Goal: Task Accomplishment & Management: Manage account settings

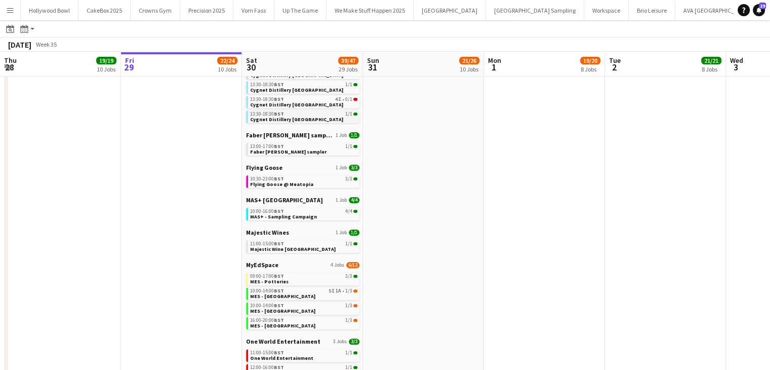
scroll to position [269, 0]
click at [269, 265] on span "MyEdSpace" at bounding box center [262, 264] width 32 height 8
click at [14, 10] on button "Menu" at bounding box center [10, 10] width 20 height 20
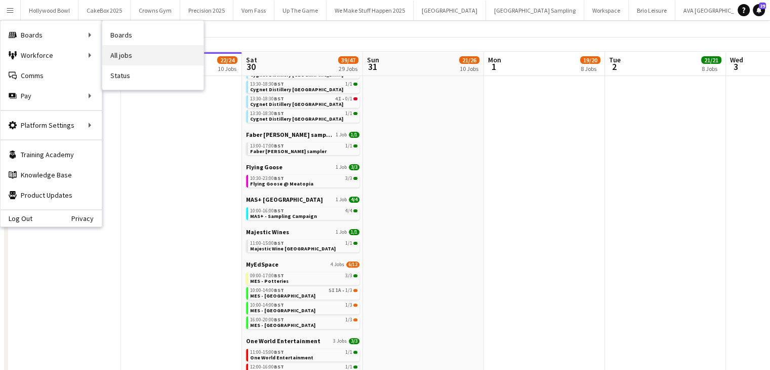
click at [138, 59] on link "All jobs" at bounding box center [152, 55] width 101 height 20
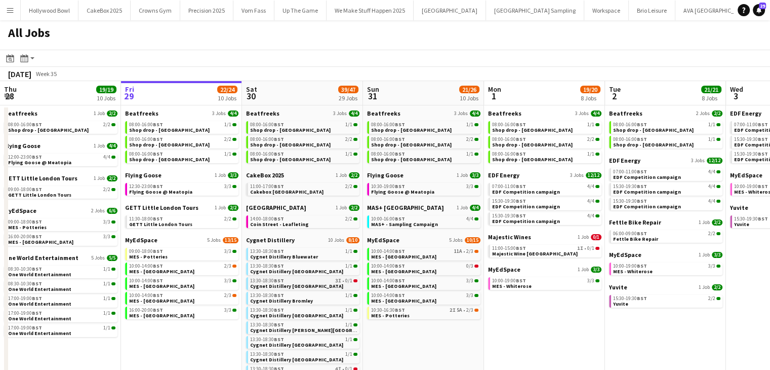
scroll to position [0, 0]
click at [284, 193] on span "Cakebox Surrey" at bounding box center [286, 191] width 73 height 7
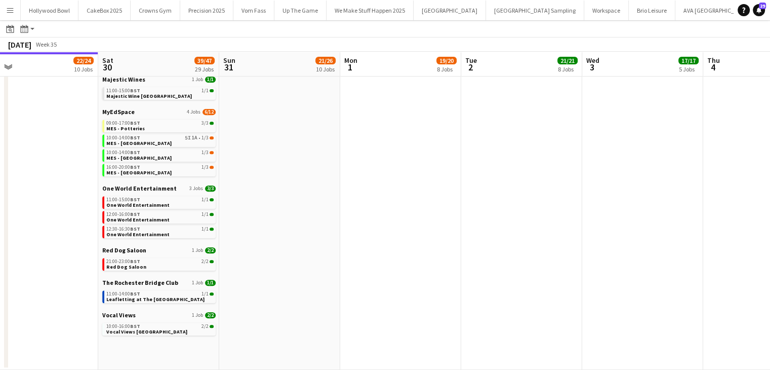
scroll to position [421, 0]
click at [139, 326] on span "BST" at bounding box center [135, 326] width 10 height 7
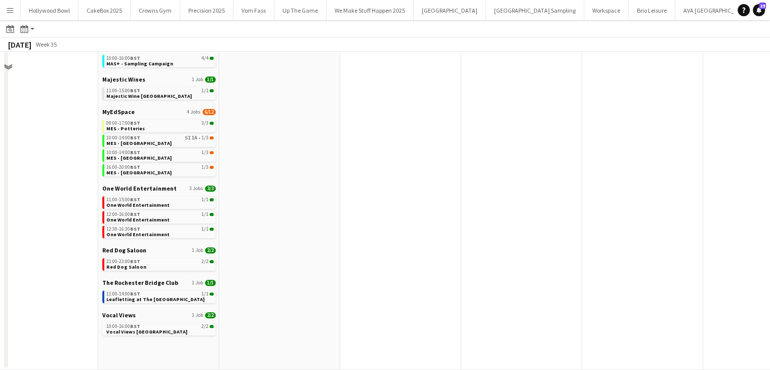
scroll to position [0, 0]
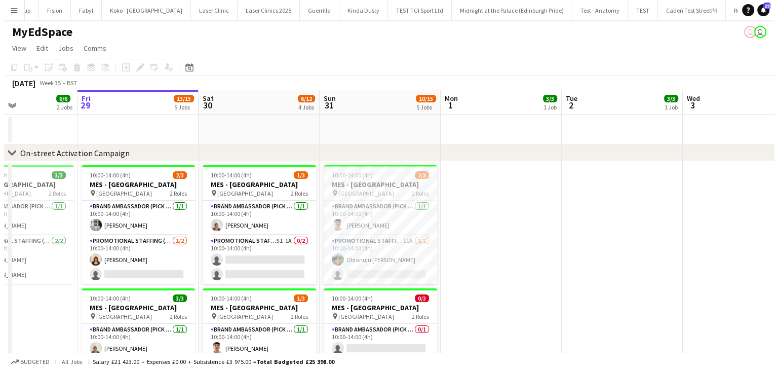
scroll to position [0, 290]
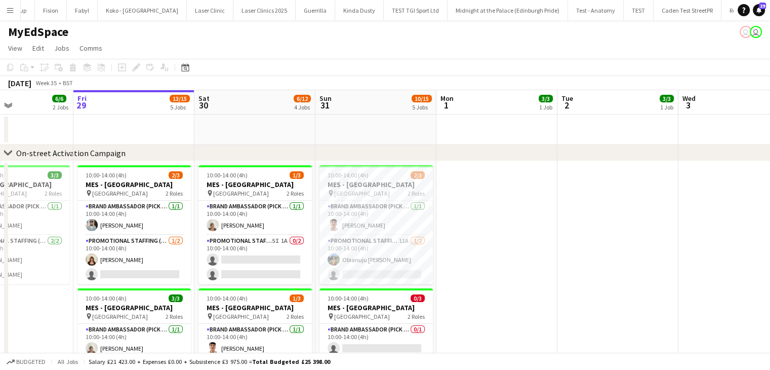
click at [8, 12] on app-icon "Menu" at bounding box center [10, 10] width 8 height 8
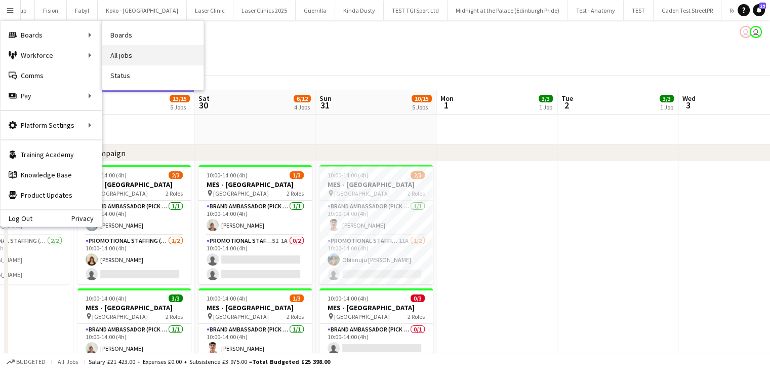
click at [127, 57] on link "All jobs" at bounding box center [152, 55] width 101 height 20
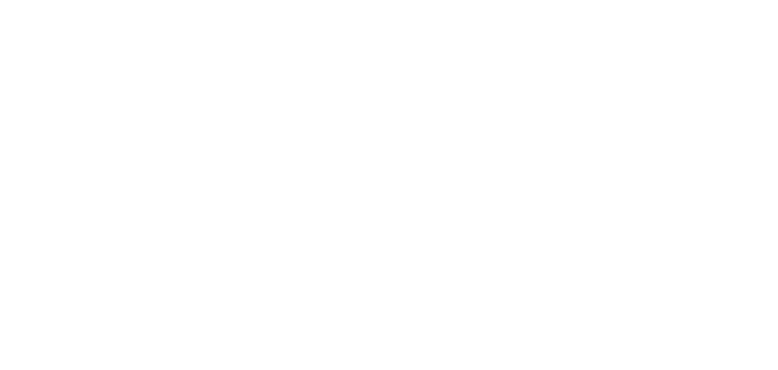
click at [284, 193] on div at bounding box center [389, 185] width 778 height 370
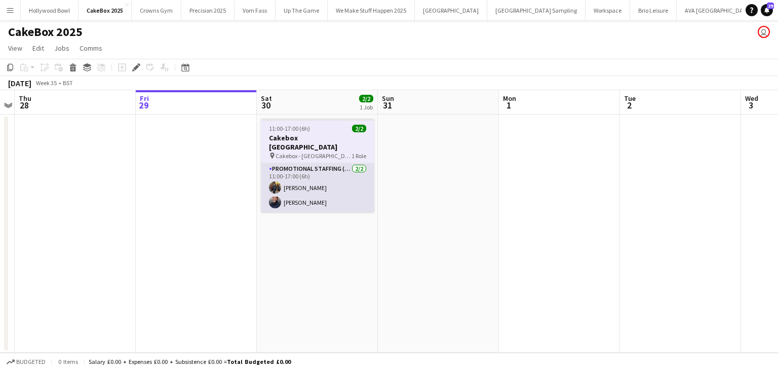
scroll to position [0, 433]
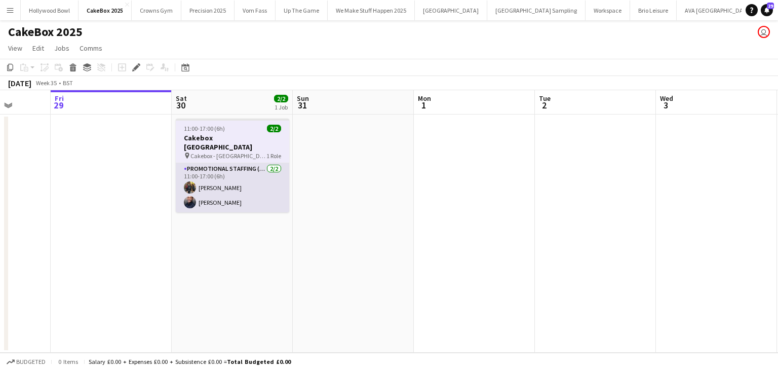
click at [212, 194] on app-card-role "Promotional Staffing (Brand Ambassadors) 2/2 11:00-17:00 (6h) Martin Brady Lewi…" at bounding box center [232, 187] width 113 height 49
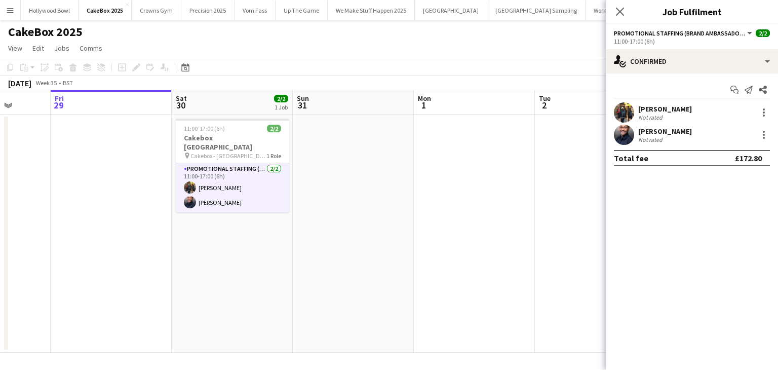
click at [626, 134] on app-user-avatar at bounding box center [624, 135] width 20 height 20
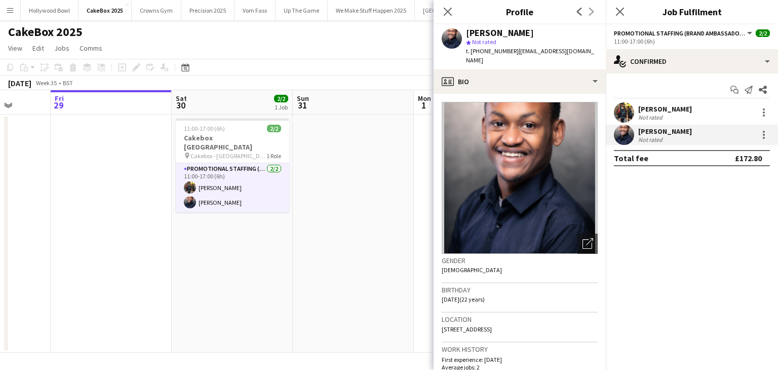
click at [361, 164] on app-date-cell at bounding box center [353, 233] width 121 height 238
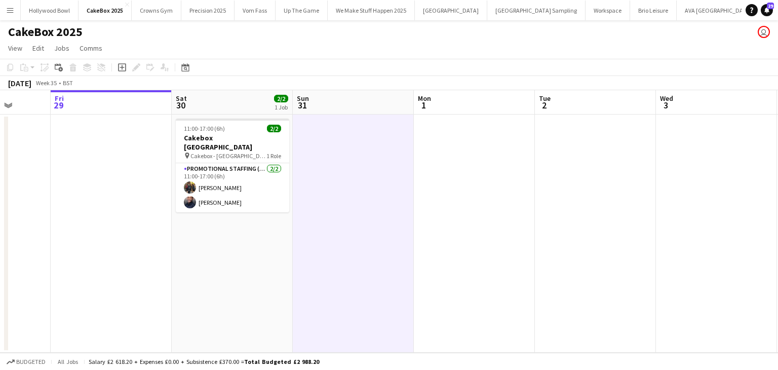
click at [14, 7] on app-icon "Menu" at bounding box center [10, 10] width 8 height 8
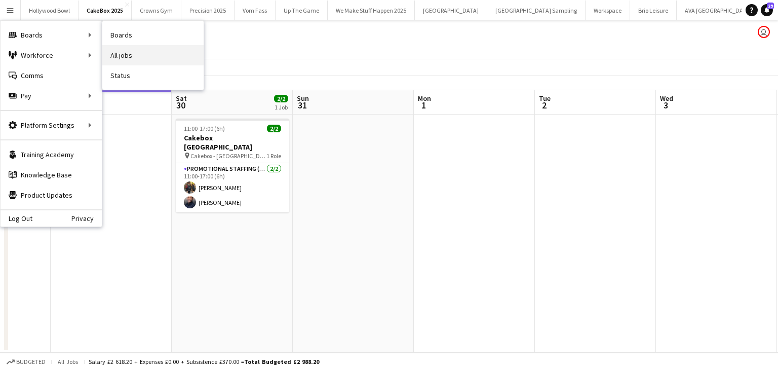
click at [146, 53] on link "All jobs" at bounding box center [152, 55] width 101 height 20
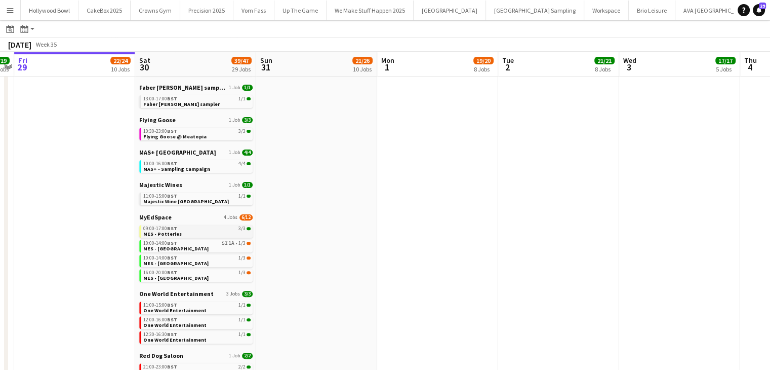
scroll to position [0, 356]
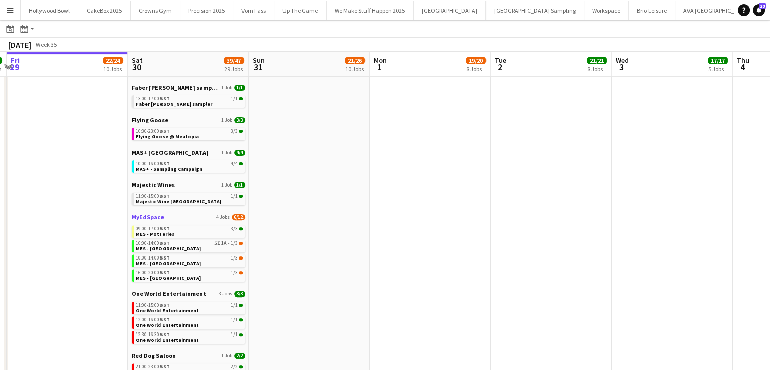
click at [134, 215] on span "MyEdSpace" at bounding box center [148, 217] width 32 height 8
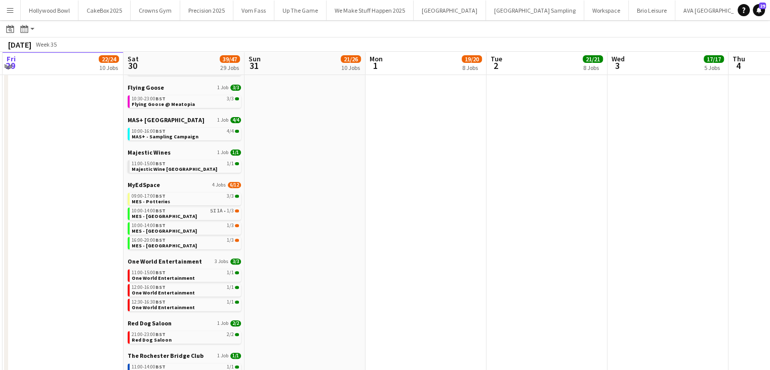
scroll to position [348, 0]
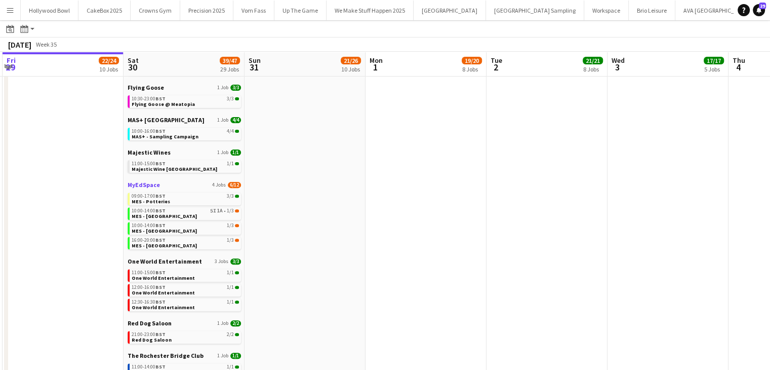
click at [152, 187] on span "MyEdSpace" at bounding box center [144, 185] width 32 height 8
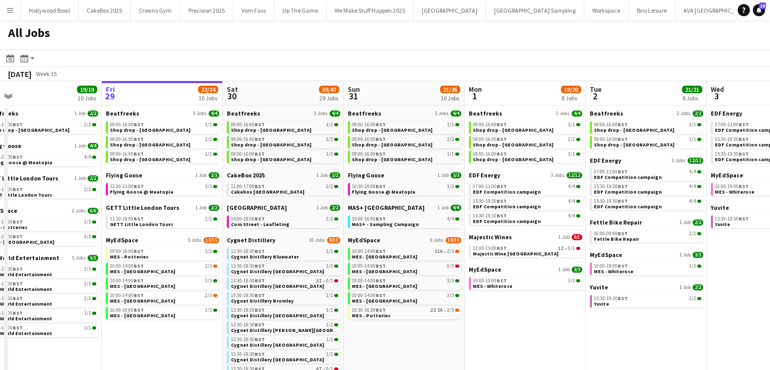
scroll to position [0, 211]
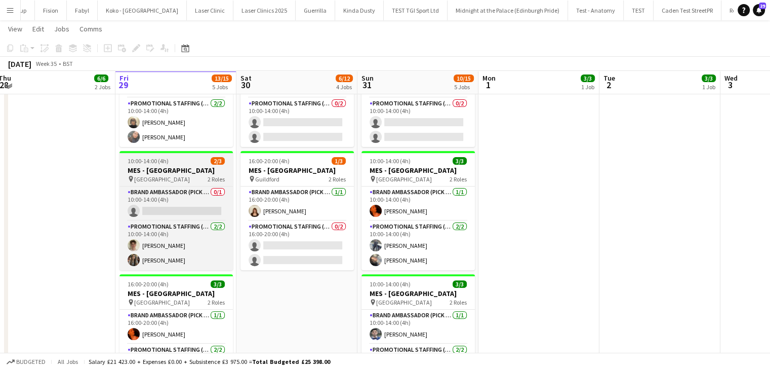
scroll to position [257, 0]
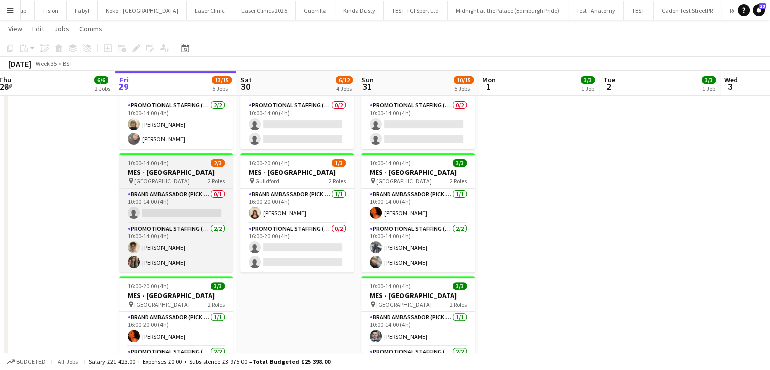
click at [156, 173] on h3 "MES - [GEOGRAPHIC_DATA]" at bounding box center [176, 172] width 113 height 9
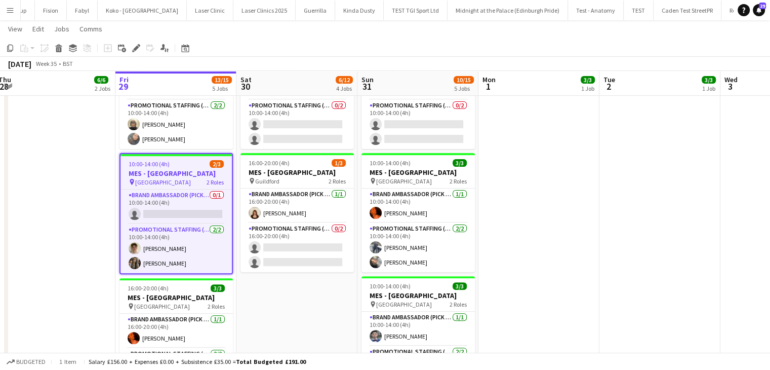
click at [47, 225] on app-date-cell "16:00-20:00 (4h) 3/3 MES - [GEOGRAPHIC_DATA] pin Leeds 2 Roles Brand Ambassador…" at bounding box center [54, 179] width 121 height 552
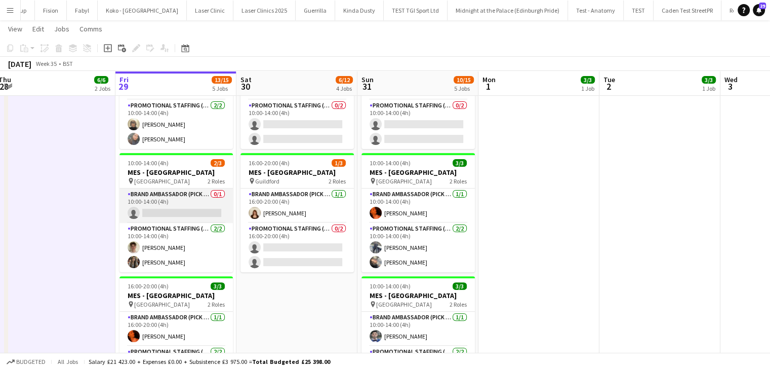
click at [172, 197] on app-card-role "Brand Ambassador (Pick up) 0/1 10:00-14:00 (4h) single-neutral-actions" at bounding box center [176, 205] width 113 height 34
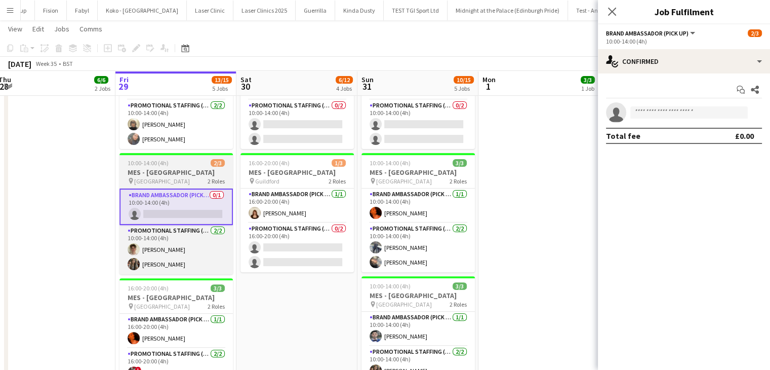
click at [176, 179] on span "Reading Town Centre" at bounding box center [162, 181] width 56 height 8
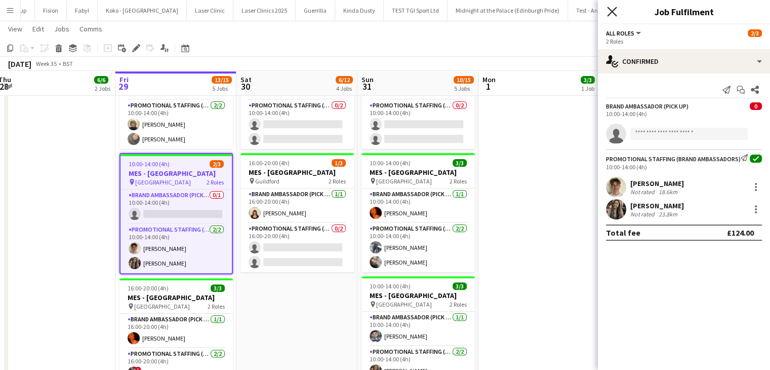
click at [616, 12] on icon "Close pop-in" at bounding box center [612, 12] width 10 height 10
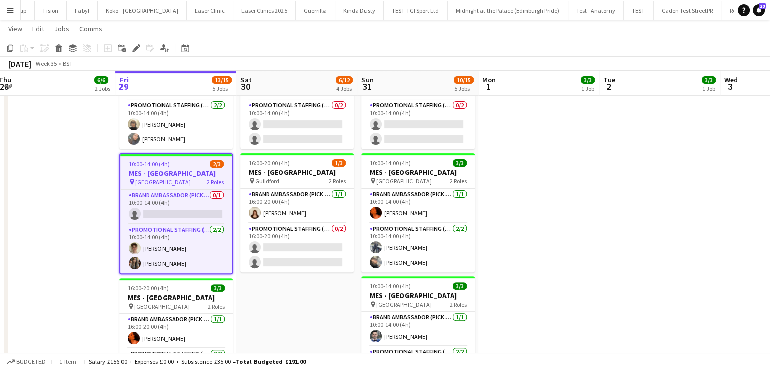
click at [172, 176] on h3 "MES - [GEOGRAPHIC_DATA]" at bounding box center [176, 173] width 111 height 9
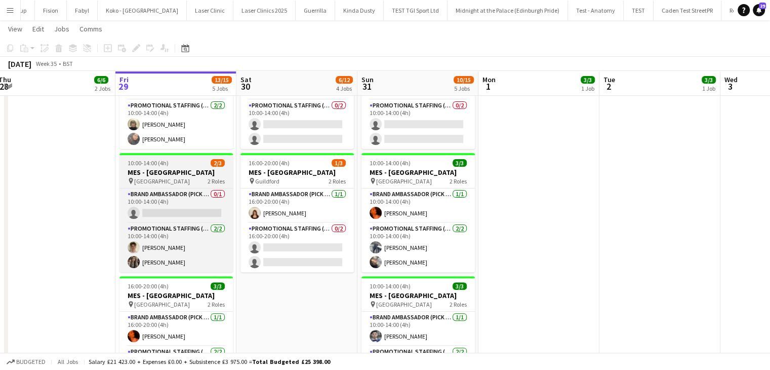
click at [172, 177] on span "[GEOGRAPHIC_DATA]" at bounding box center [162, 181] width 56 height 8
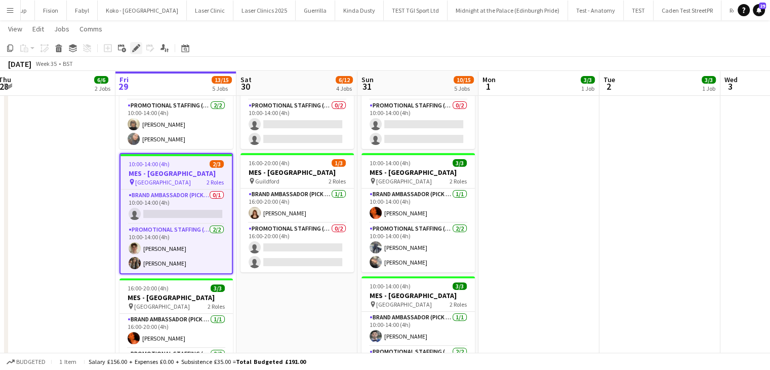
click at [135, 49] on icon at bounding box center [136, 49] width 6 height 6
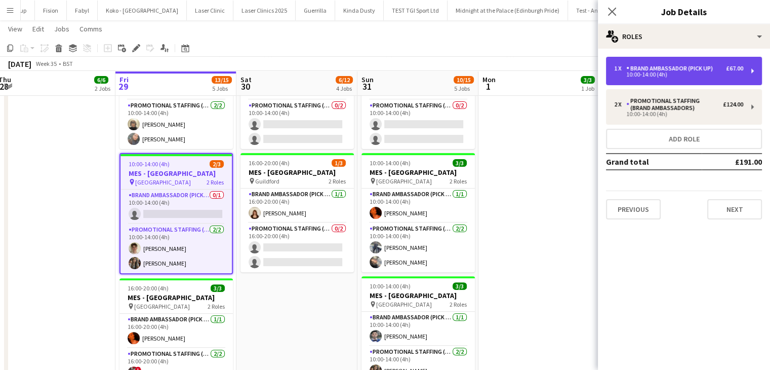
click at [699, 73] on div "10:00-14:00 (4h)" at bounding box center [678, 74] width 129 height 5
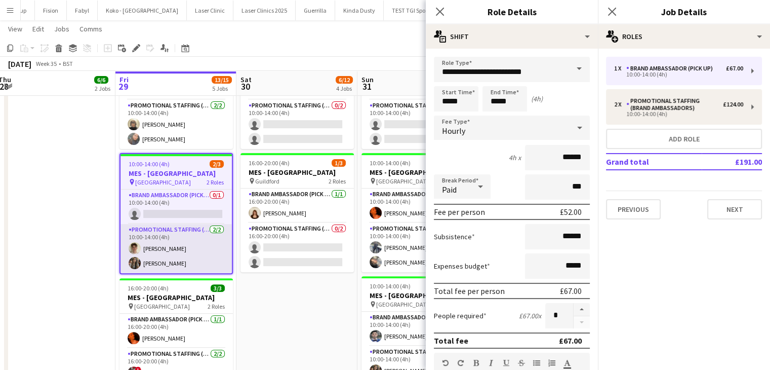
click at [174, 259] on app-card-role "Promotional Staffing (Brand Ambassadors) 2/2 10:00-14:00 (4h) Leo Mills Nimrit …" at bounding box center [176, 248] width 111 height 49
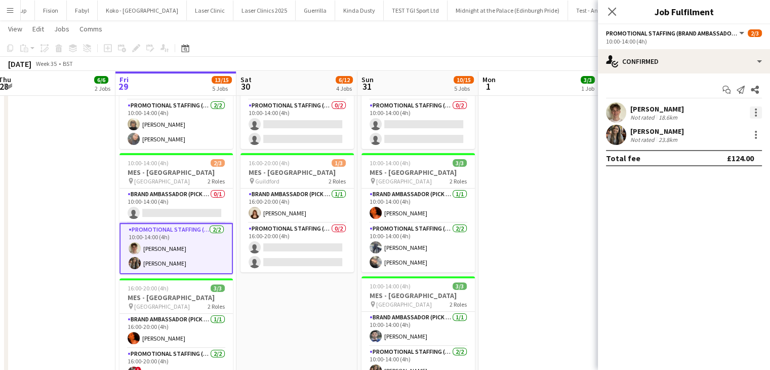
click at [756, 116] on div at bounding box center [756, 115] width 2 height 2
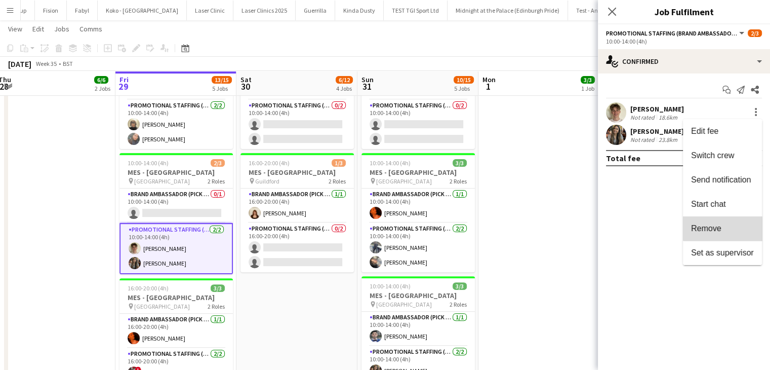
click at [723, 224] on span "Remove" at bounding box center [722, 228] width 63 height 9
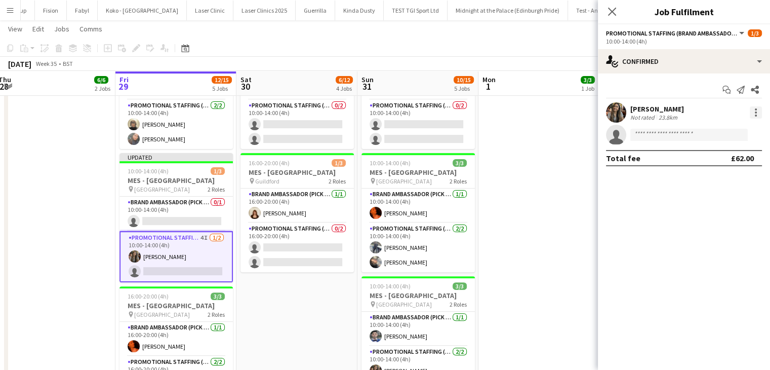
click at [753, 113] on div at bounding box center [756, 112] width 12 height 12
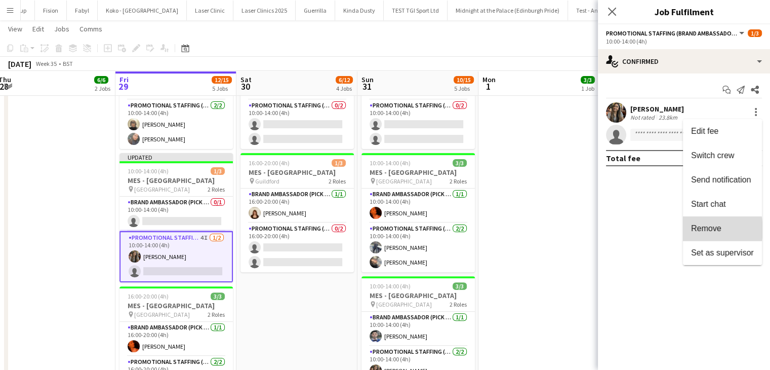
click at [691, 229] on span "Remove" at bounding box center [706, 228] width 30 height 9
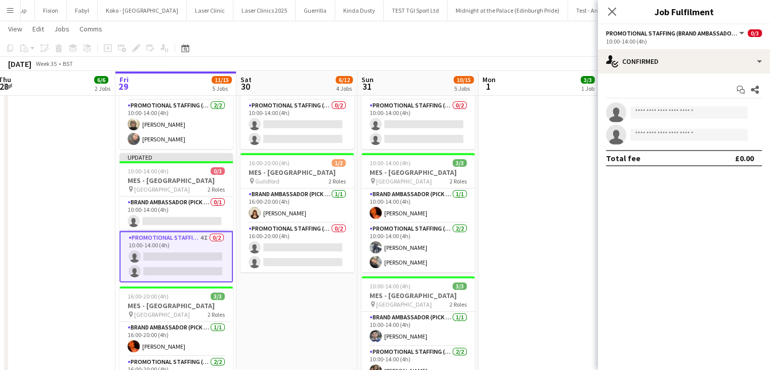
click at [538, 238] on app-date-cell at bounding box center [539, 179] width 121 height 552
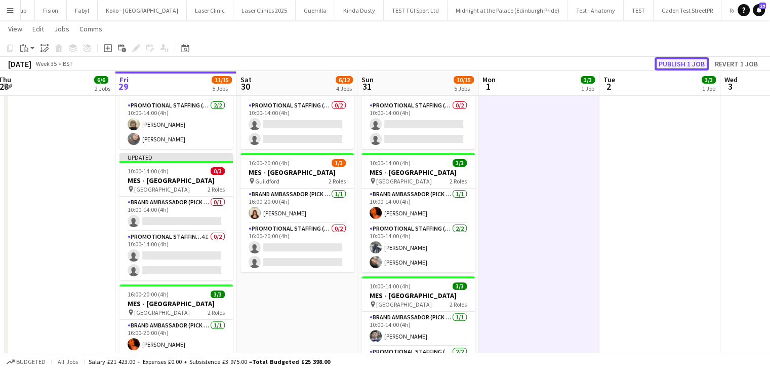
click at [667, 63] on button "Publish 1 job" at bounding box center [682, 63] width 54 height 13
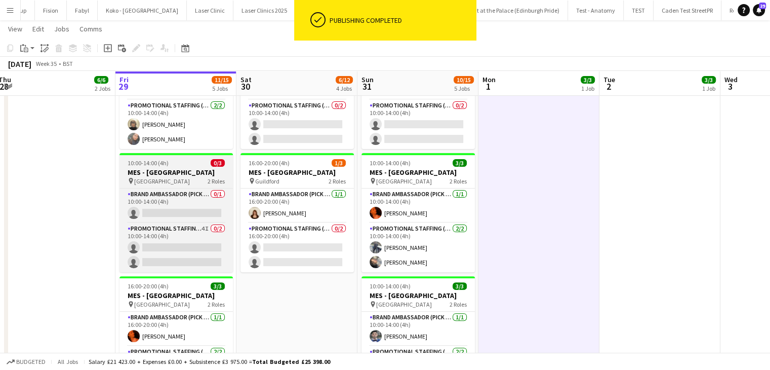
click at [166, 168] on h3 "MES - [GEOGRAPHIC_DATA]" at bounding box center [176, 172] width 113 height 9
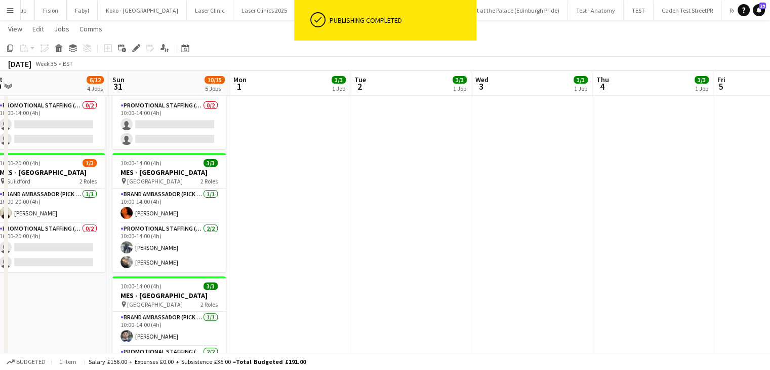
scroll to position [0, 406]
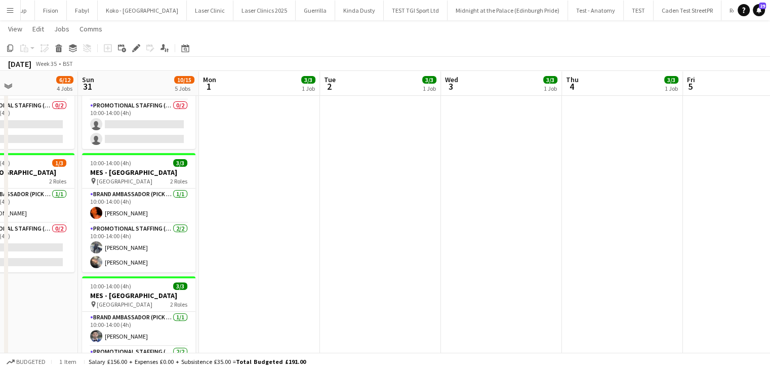
click at [602, 135] on app-date-cell at bounding box center [622, 179] width 121 height 552
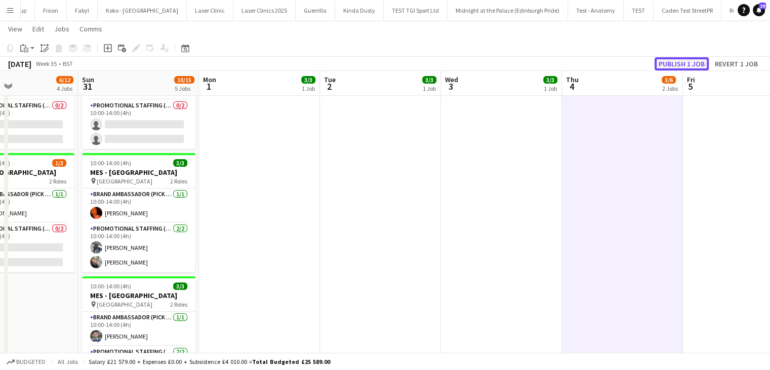
click at [679, 64] on button "Publish 1 job" at bounding box center [682, 63] width 54 height 13
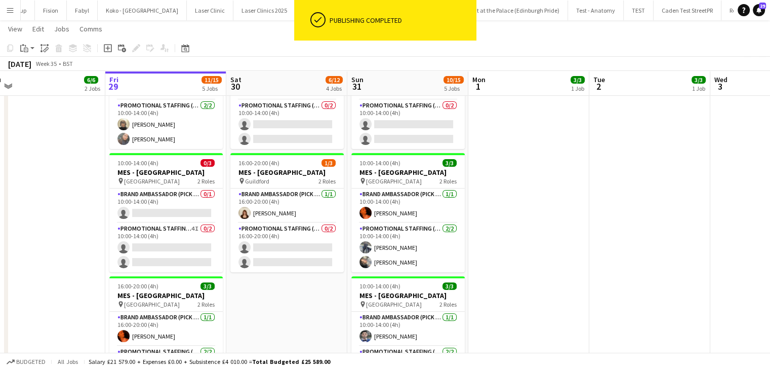
scroll to position [0, 221]
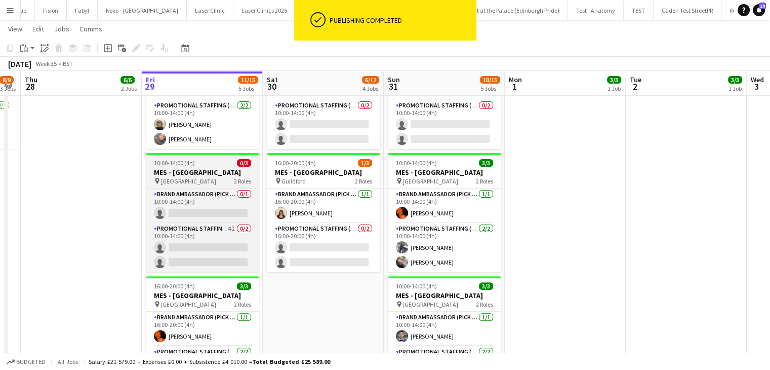
click at [196, 174] on h3 "MES - [GEOGRAPHIC_DATA]" at bounding box center [202, 172] width 113 height 9
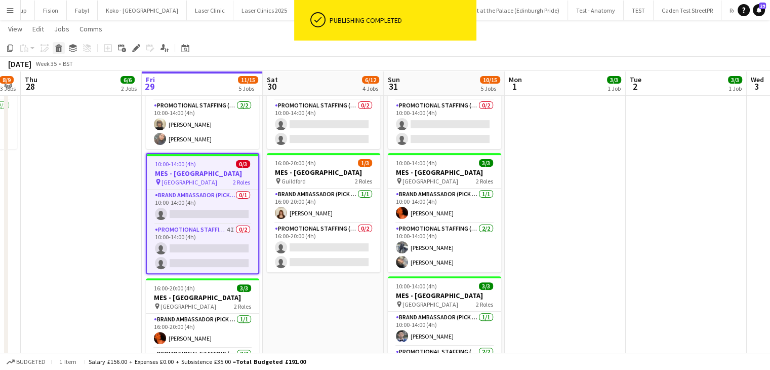
click at [62, 47] on icon "Delete" at bounding box center [59, 48] width 8 height 8
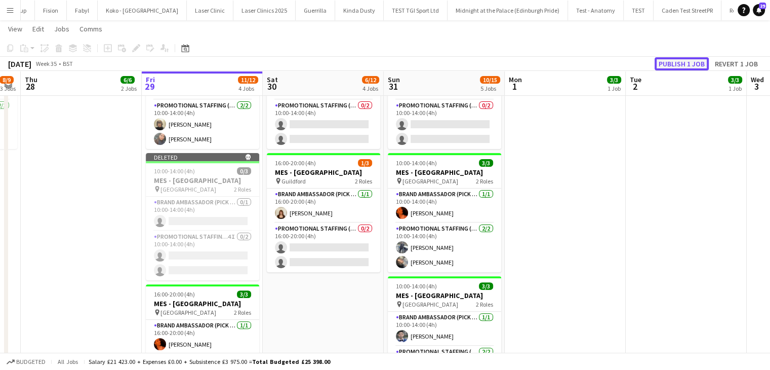
click at [672, 67] on button "Publish 1 job" at bounding box center [682, 63] width 54 height 13
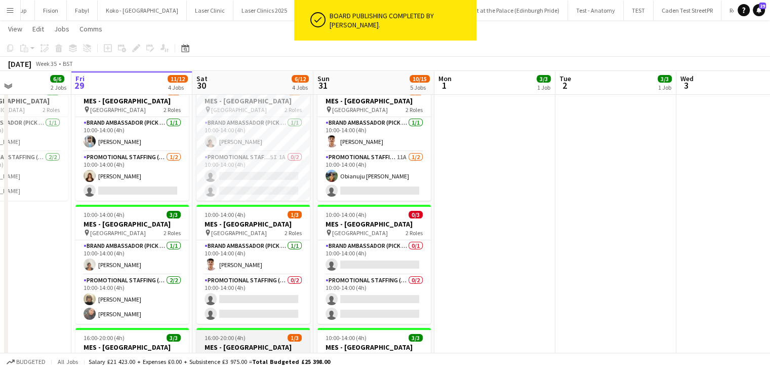
scroll to position [82, 0]
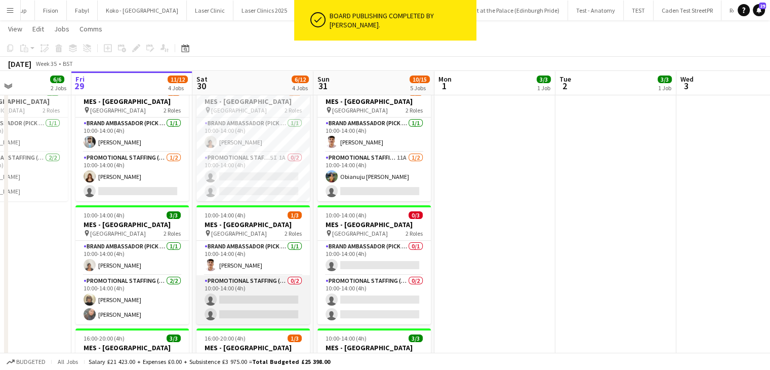
click at [235, 287] on app-card-role "Promotional Staffing (Brand Ambassadors) 0/2 10:00-14:00 (4h) single-neutral-ac…" at bounding box center [252, 299] width 113 height 49
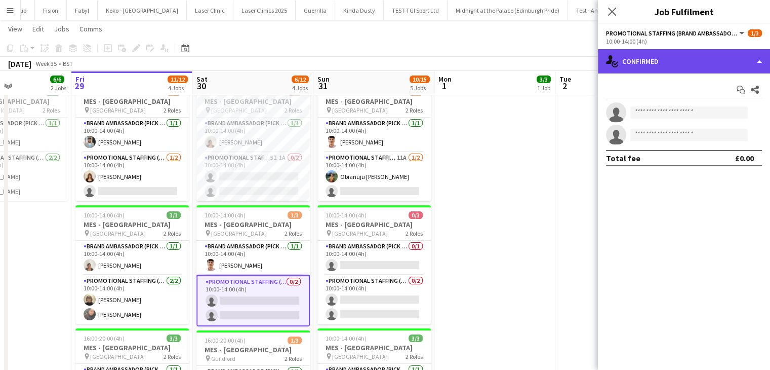
click at [641, 71] on div "single-neutral-actions-check-2 Confirmed" at bounding box center [684, 61] width 172 height 24
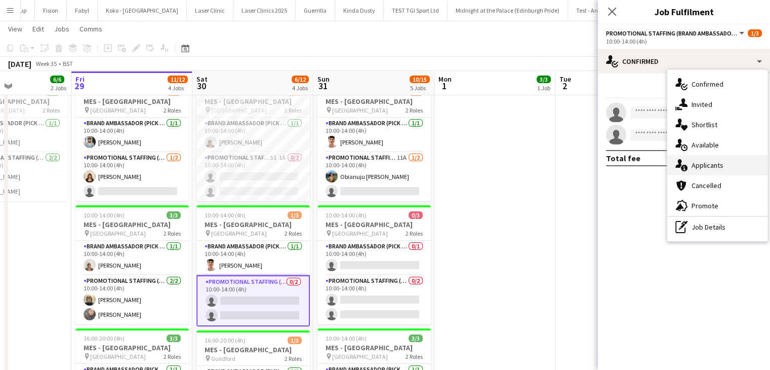
click at [694, 163] on div "single-neutral-actions-information Applicants" at bounding box center [717, 165] width 100 height 20
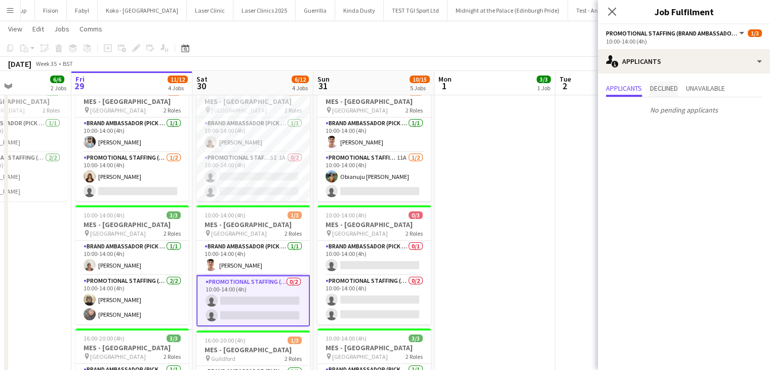
click at [668, 88] on span "Declined" at bounding box center [664, 88] width 28 height 7
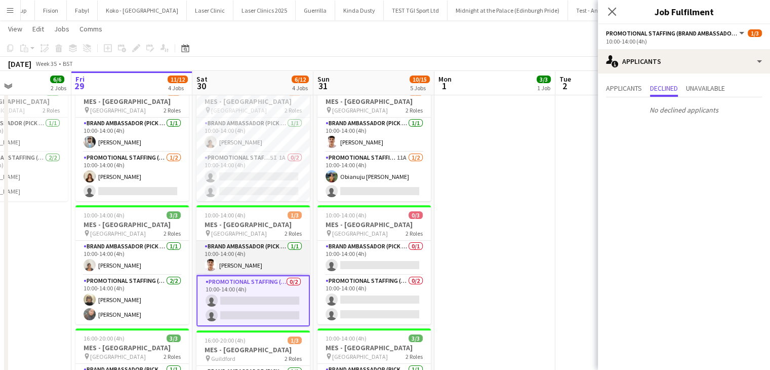
click at [255, 254] on app-card-role "Brand Ambassador (Pick up) [DATE] 10:00-14:00 (4h) [PERSON_NAME]" at bounding box center [252, 258] width 113 height 34
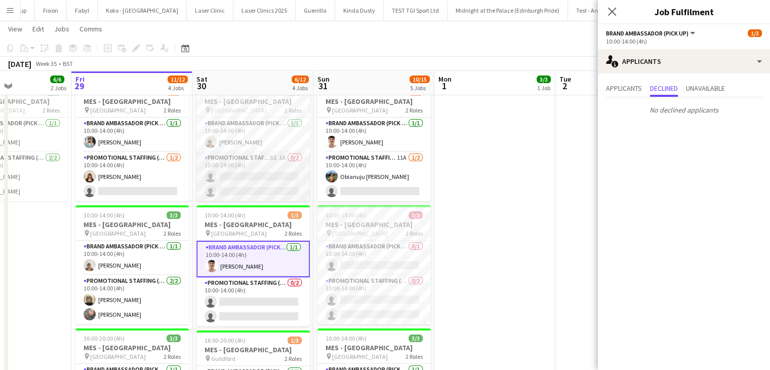
click at [267, 164] on app-card-role "Promotional Staffing (Brand Ambassadors) 5I 1A 0/2 10:00-14:00 (4h) single-neut…" at bounding box center [252, 176] width 113 height 49
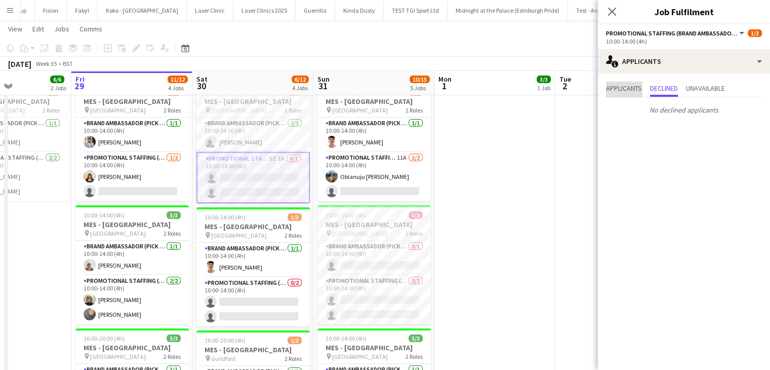
click at [623, 85] on span "Applicants" at bounding box center [624, 88] width 36 height 7
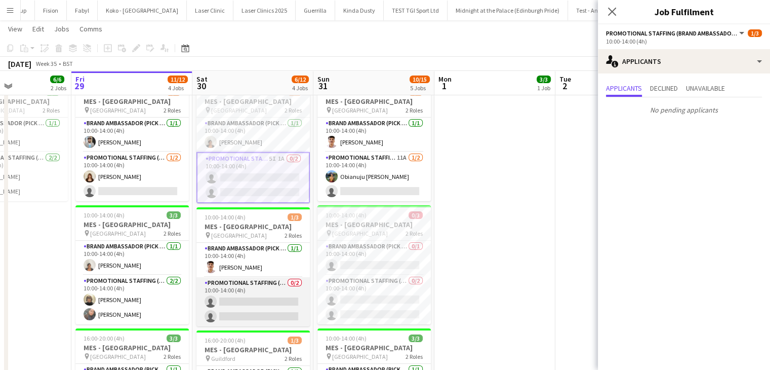
click at [247, 296] on app-card-role "Promotional Staffing (Brand Ambassadors) 0/2 10:00-14:00 (4h) single-neutral-ac…" at bounding box center [252, 301] width 113 height 49
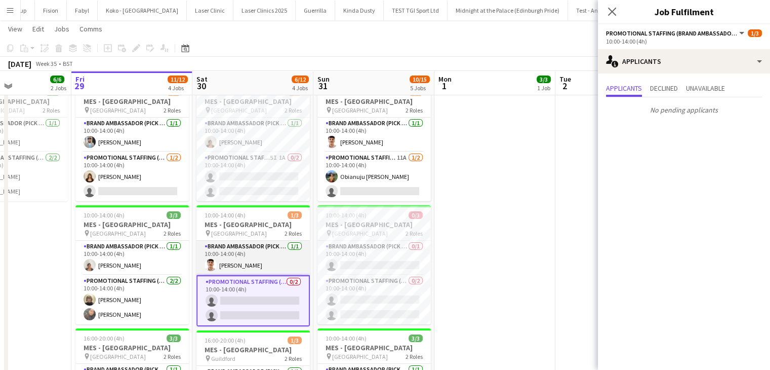
click at [261, 254] on app-card-role "Brand Ambassador (Pick up) [DATE] 10:00-14:00 (4h) [PERSON_NAME]" at bounding box center [252, 258] width 113 height 34
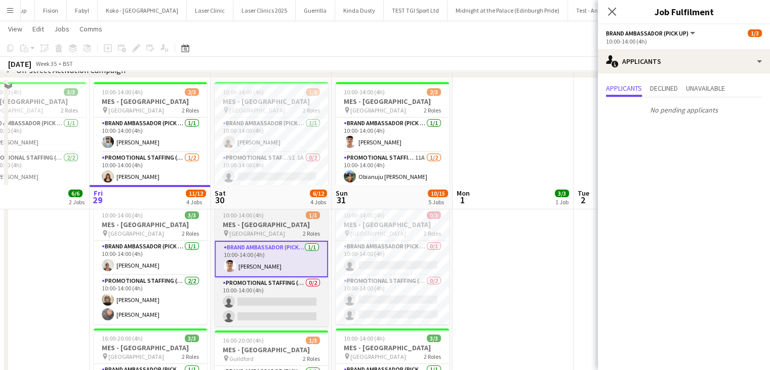
scroll to position [219, 0]
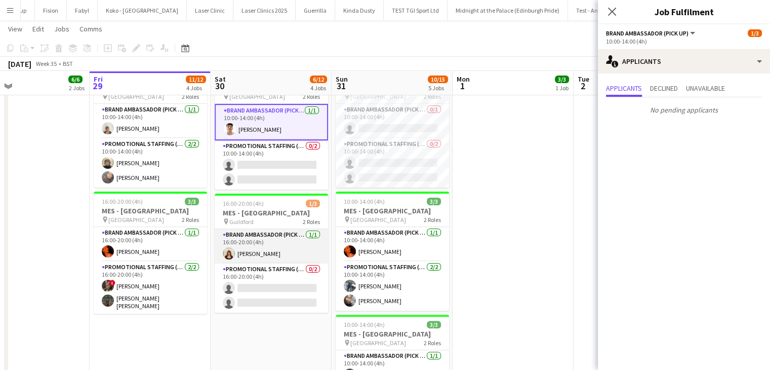
click at [264, 257] on app-card-role "Brand Ambassador (Pick up) 1/1 16:00-20:00 (4h) Amelie Forbes" at bounding box center [271, 246] width 113 height 34
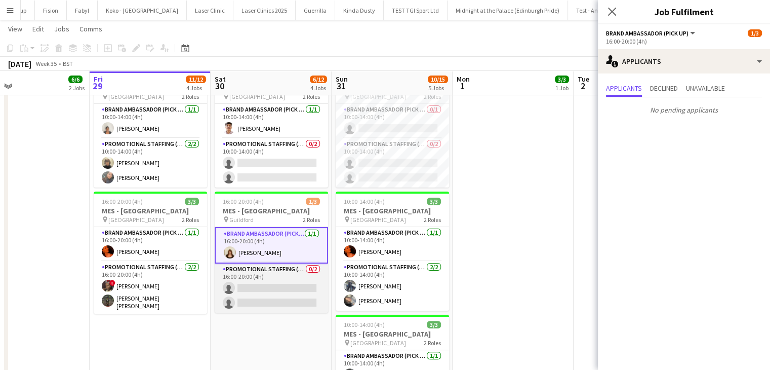
click at [268, 293] on app-card-role "Promotional Staffing (Brand Ambassadors) 0/2 16:00-20:00 (4h) single-neutral-ac…" at bounding box center [271, 287] width 113 height 49
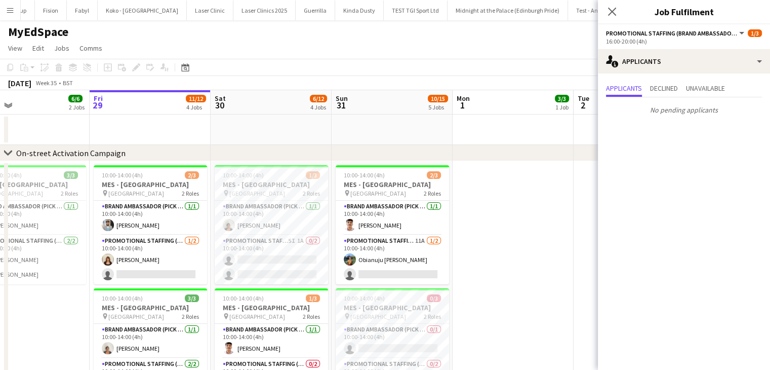
scroll to position [0, 0]
click at [263, 267] on app-card-role "Promotional Staffing (Brand Ambassadors) 5I 1A 0/2 10:00-14:00 (4h) single-neut…" at bounding box center [271, 259] width 113 height 49
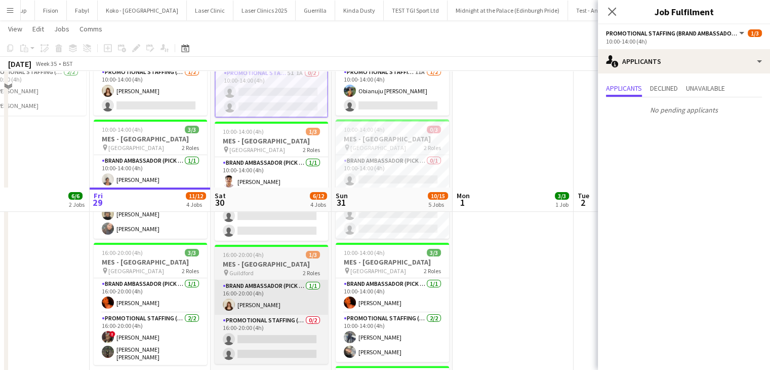
scroll to position [304, 0]
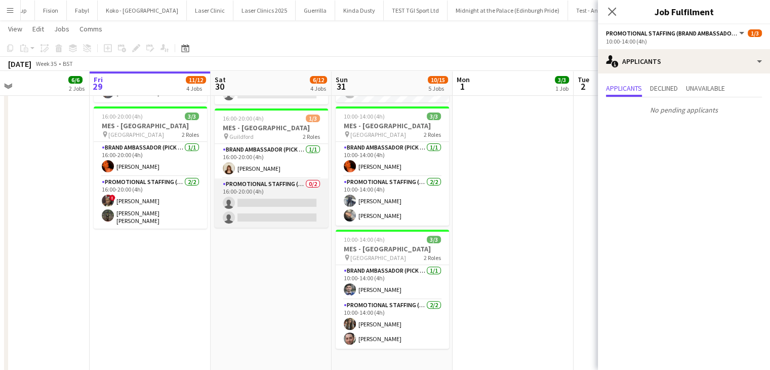
click at [273, 213] on app-card-role "Promotional Staffing (Brand Ambassadors) 0/2 16:00-20:00 (4h) single-neutral-ac…" at bounding box center [271, 202] width 113 height 49
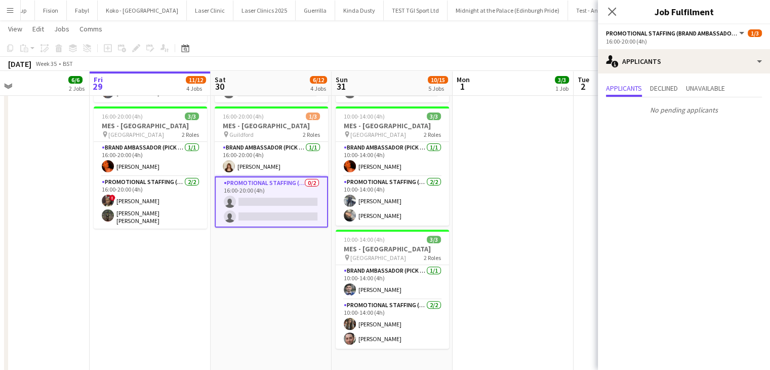
click at [517, 204] on app-date-cell at bounding box center [513, 132] width 121 height 552
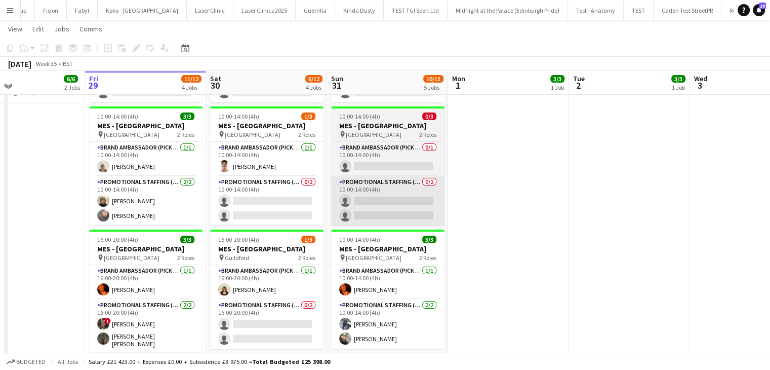
scroll to position [180, 0]
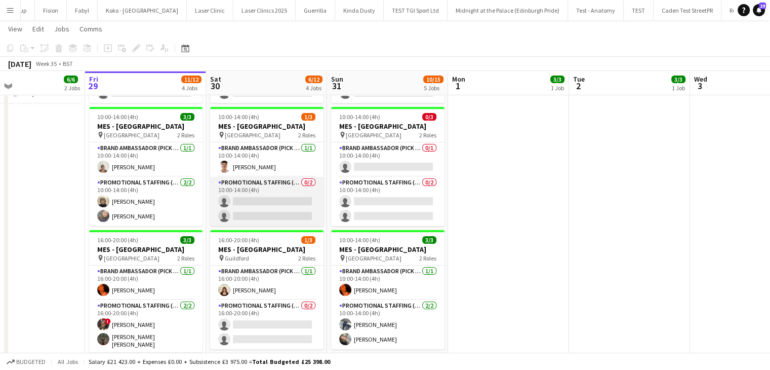
click at [254, 221] on app-card-role "Promotional Staffing (Brand Ambassadors) 0/2 10:00-14:00 (4h) single-neutral-ac…" at bounding box center [266, 201] width 113 height 49
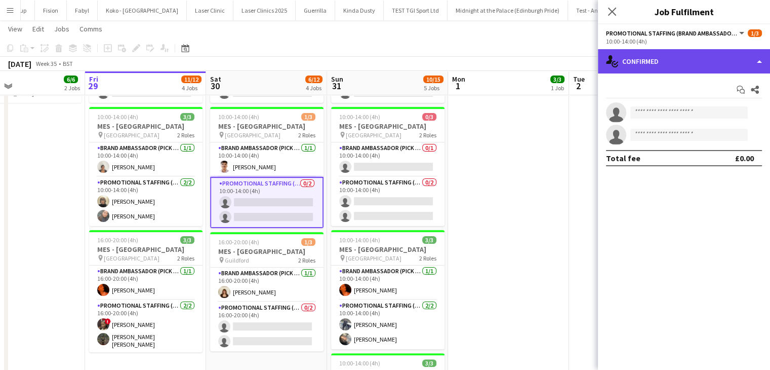
click at [642, 67] on div "single-neutral-actions-check-2 Confirmed" at bounding box center [684, 61] width 172 height 24
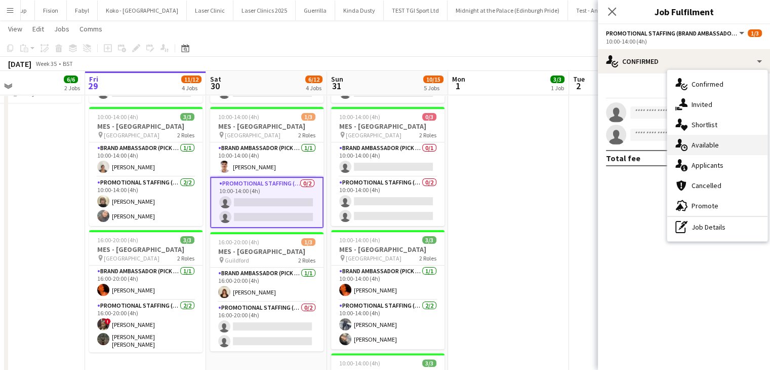
click at [690, 144] on div "single-neutral-actions-upload Available" at bounding box center [717, 145] width 100 height 20
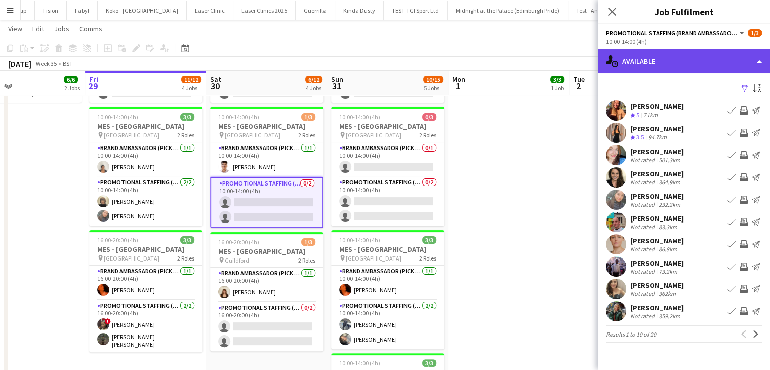
click at [646, 52] on div "single-neutral-actions-upload Available" at bounding box center [684, 61] width 172 height 24
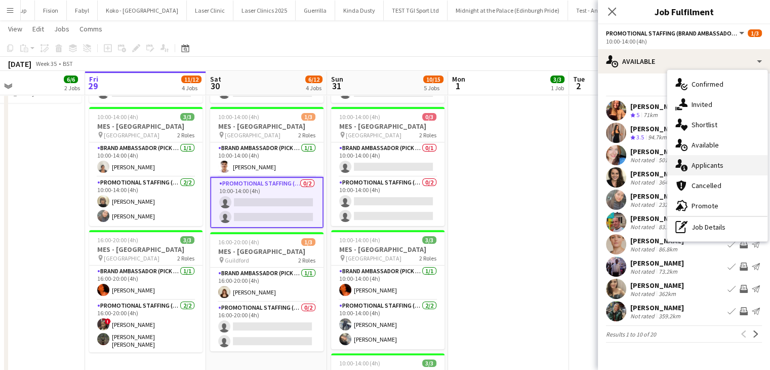
click at [691, 169] on div "single-neutral-actions-information Applicants" at bounding box center [717, 165] width 100 height 20
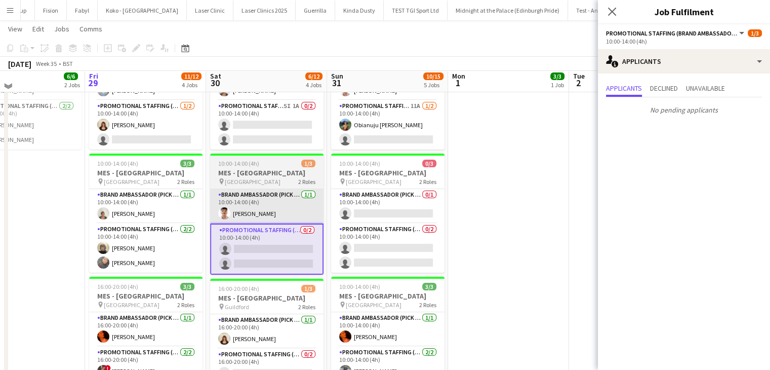
scroll to position [130, 0]
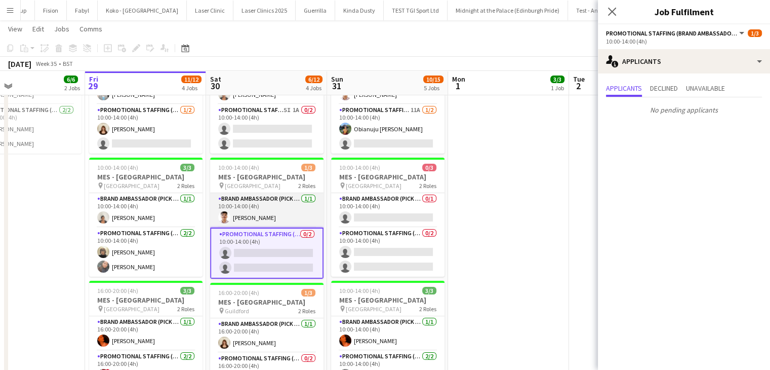
click at [265, 217] on app-card-role "Brand Ambassador (Pick up) [DATE] 10:00-14:00 (4h) [PERSON_NAME]" at bounding box center [266, 210] width 113 height 34
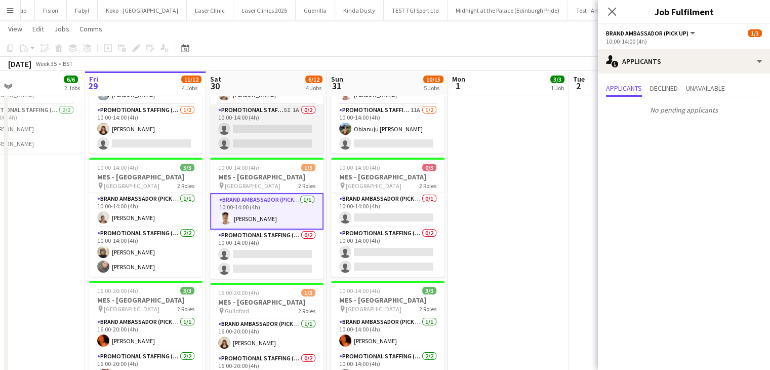
click at [281, 144] on app-card-role "Promotional Staffing (Brand Ambassadors) 5I 1A 0/2 10:00-14:00 (4h) single-neut…" at bounding box center [266, 128] width 113 height 49
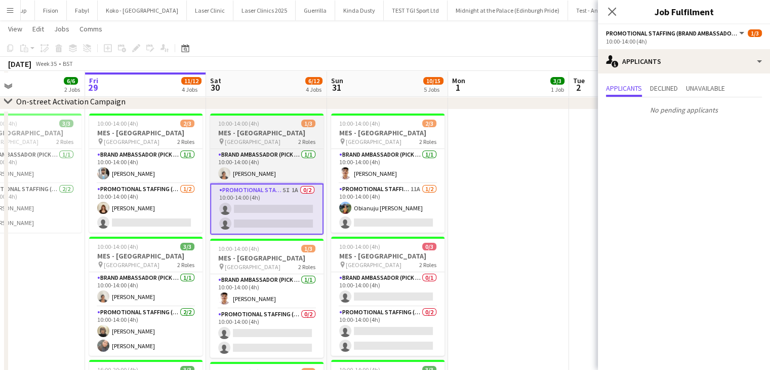
scroll to position [49, 0]
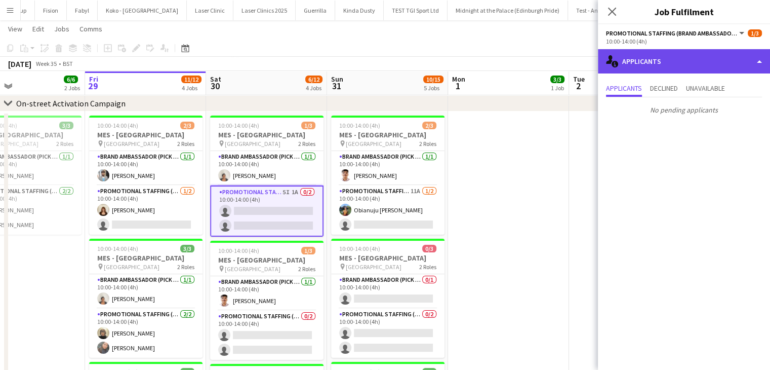
click at [634, 68] on div "single-neutral-actions-information Applicants" at bounding box center [684, 61] width 172 height 24
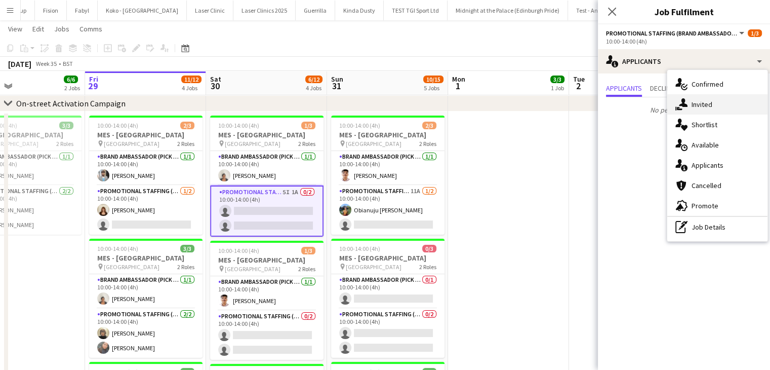
click at [713, 104] on div "single-neutral-actions-share-1 Invited" at bounding box center [717, 104] width 100 height 20
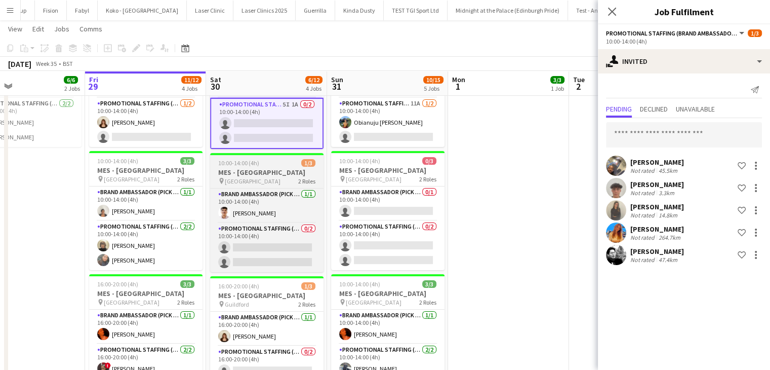
scroll to position [137, 0]
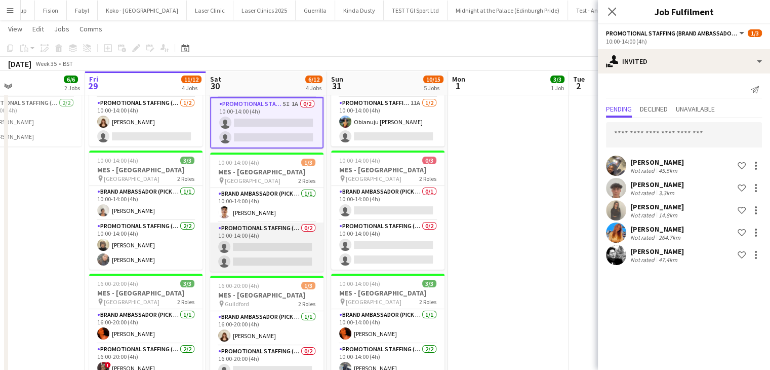
click at [263, 253] on app-card-role "Promotional Staffing (Brand Ambassadors) 0/2 10:00-14:00 (4h) single-neutral-ac…" at bounding box center [266, 246] width 113 height 49
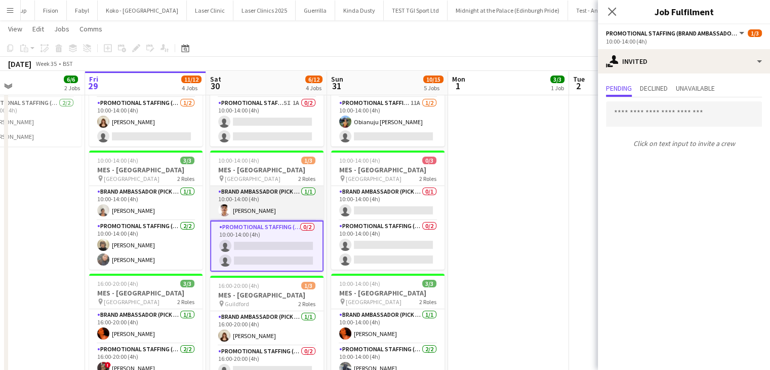
click at [262, 213] on app-card-role "Brand Ambassador (Pick up) [DATE] 10:00-14:00 (4h) [PERSON_NAME]" at bounding box center [266, 203] width 113 height 34
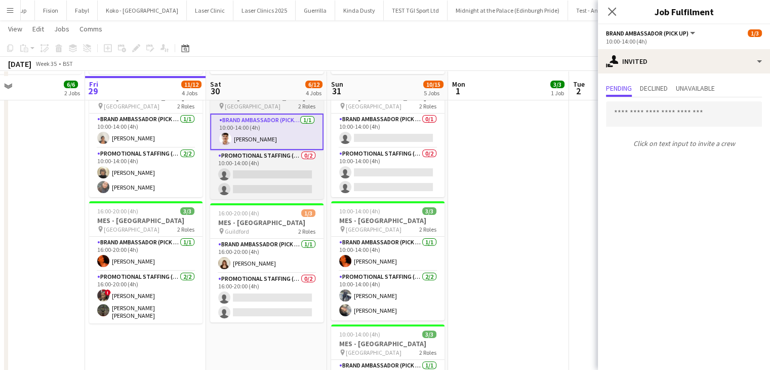
scroll to position [226, 0]
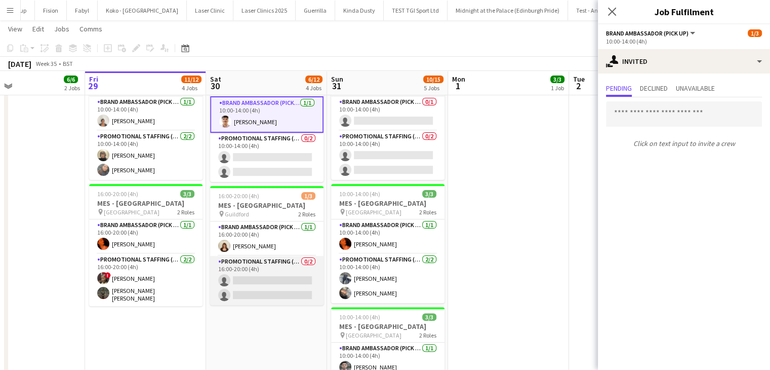
click at [249, 279] on app-card-role "Promotional Staffing (Brand Ambassadors) 0/2 16:00-20:00 (4h) single-neutral-ac…" at bounding box center [266, 280] width 113 height 49
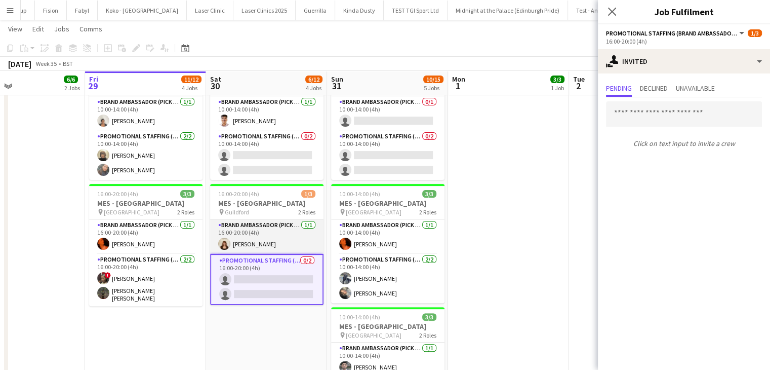
scroll to position [0, 0]
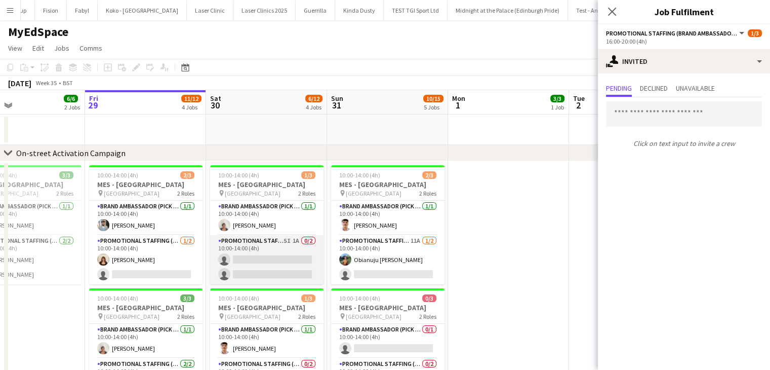
click at [249, 266] on app-card-role "Promotional Staffing (Brand Ambassadors) 5I 1A 0/2 10:00-14:00 (4h) single-neut…" at bounding box center [266, 259] width 113 height 49
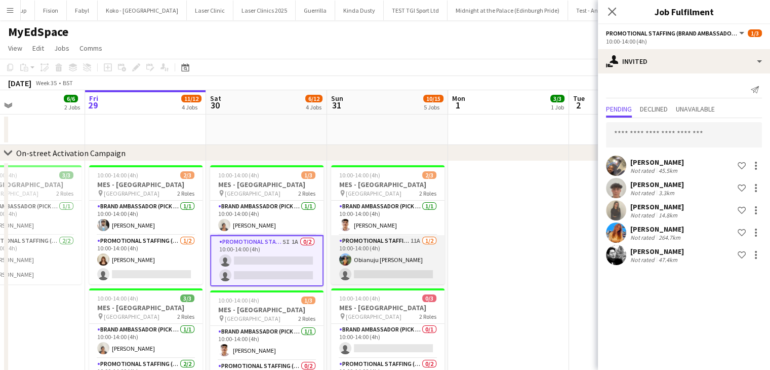
click at [406, 266] on app-card-role "Promotional Staffing (Brand Ambassadors) 11A [DATE] 10:00-14:00 (4h) Obianuju […" at bounding box center [387, 259] width 113 height 49
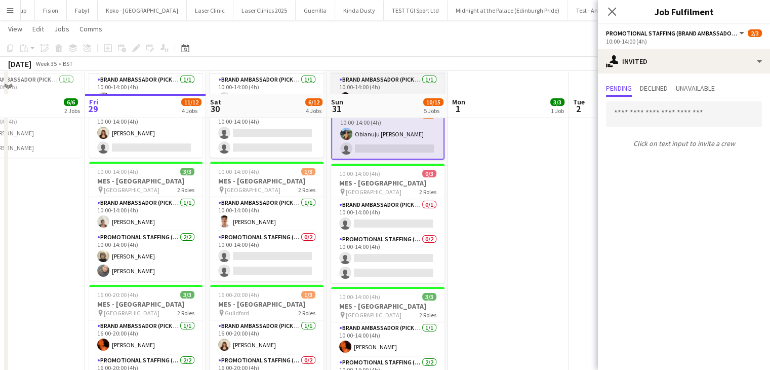
scroll to position [158, 0]
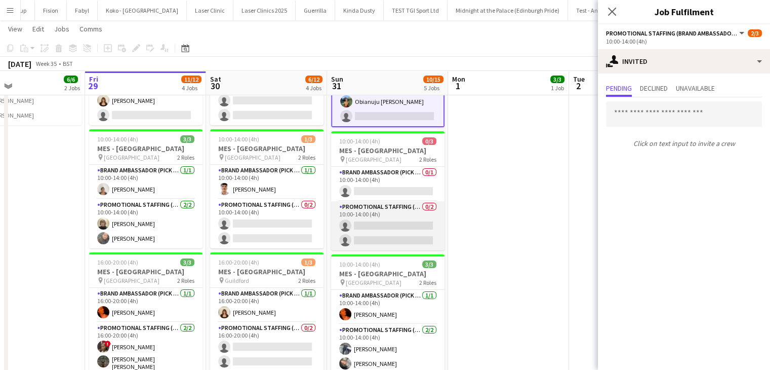
click at [403, 249] on app-card-role "Promotional Staffing (Brand Ambassadors) 0/2 10:00-14:00 (4h) single-neutral-ac…" at bounding box center [387, 225] width 113 height 49
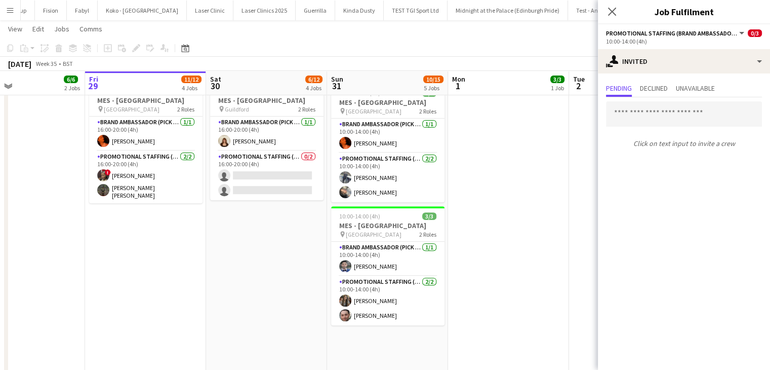
scroll to position [354, 0]
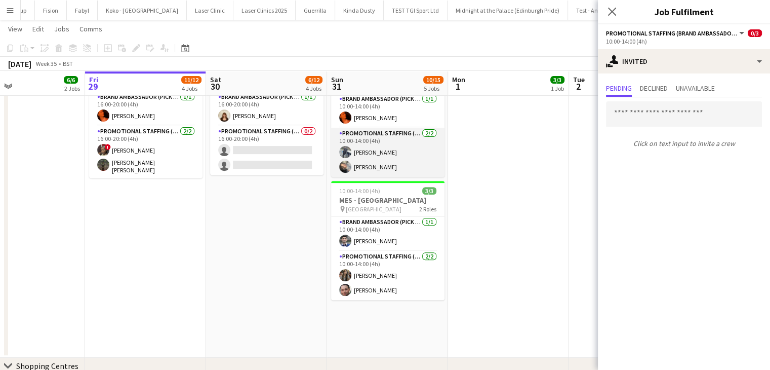
click at [398, 168] on app-card-role "Promotional Staffing (Brand Ambassadors) [DATE] 10:00-14:00 (4h) [PERSON_NAME] …" at bounding box center [387, 152] width 113 height 49
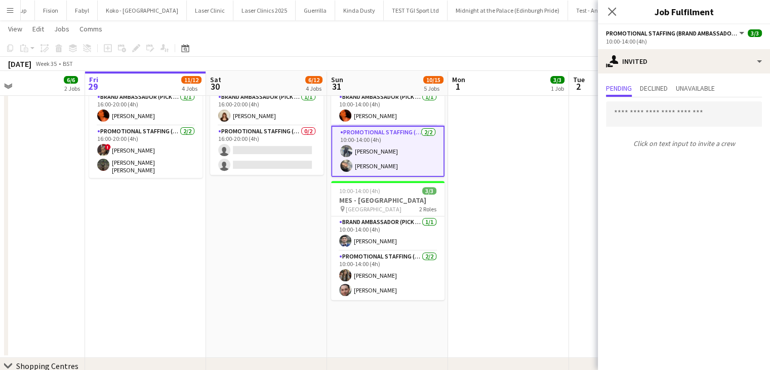
drag, startPoint x: 514, startPoint y: 241, endPoint x: 502, endPoint y: 250, distance: 15.6
click at [502, 250] on app-date-cell at bounding box center [508, 82] width 121 height 552
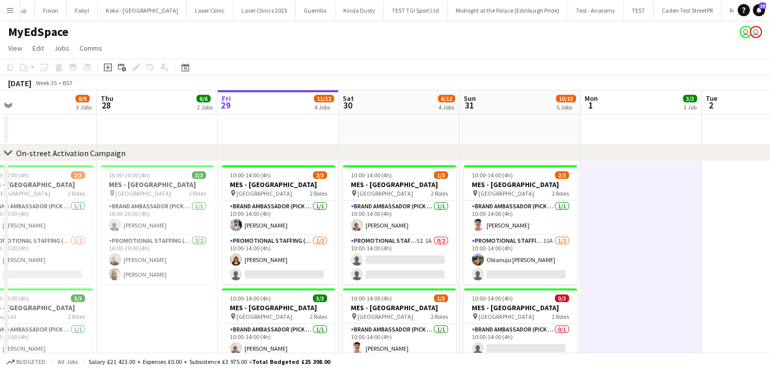
scroll to position [99, 0]
